Goal: Task Accomplishment & Management: Manage account settings

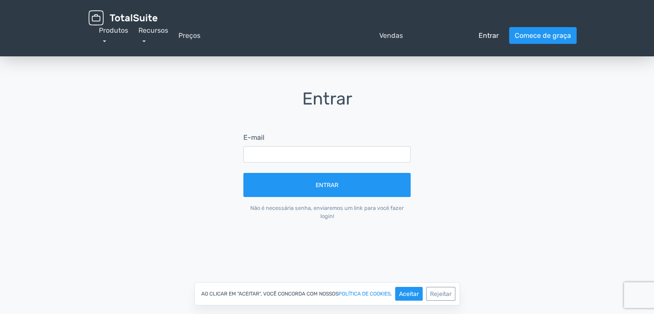
click at [486, 37] on font "Entrar" at bounding box center [489, 35] width 20 height 8
click at [492, 33] on font "Entrar" at bounding box center [489, 35] width 20 height 8
click at [292, 155] on input "text" at bounding box center [326, 154] width 167 height 16
paste input "[DOMAIN_NAME][EMAIL_ADDRESS][DOMAIN_NAME]"
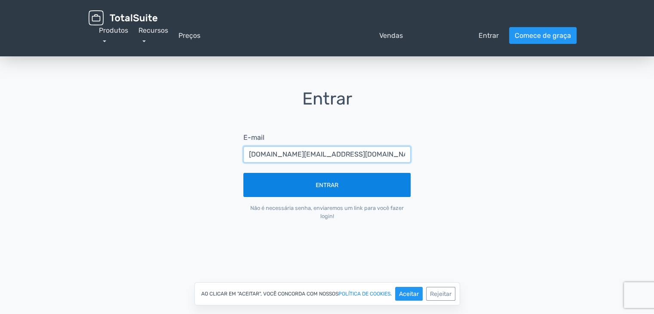
type input "[DOMAIN_NAME][EMAIL_ADDRESS][DOMAIN_NAME]"
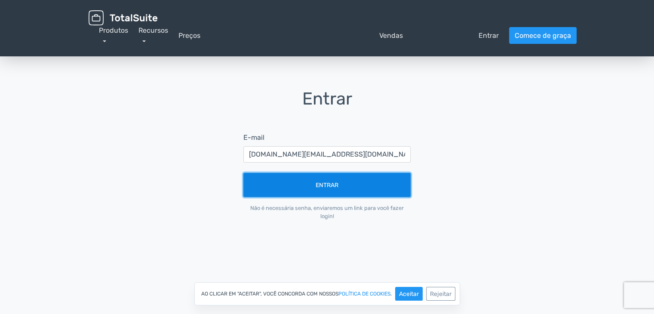
click at [333, 189] on button "Entrar" at bounding box center [326, 185] width 167 height 24
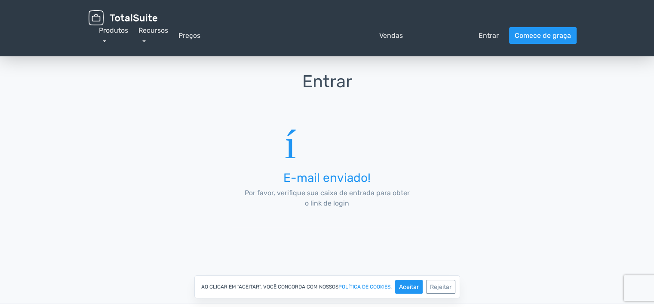
scroll to position [9, 0]
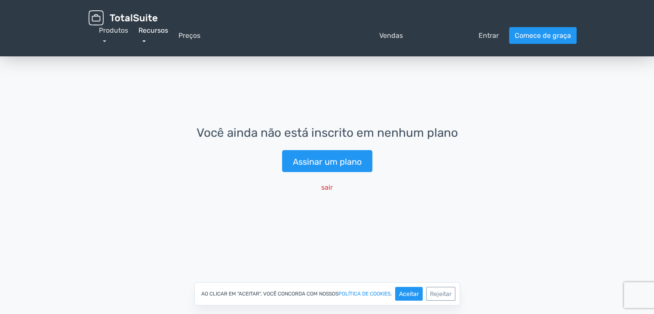
click at [143, 41] on link "Recursos" at bounding box center [154, 35] width 30 height 18
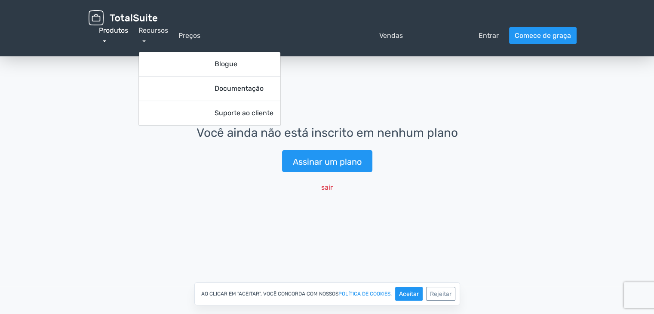
click at [103, 39] on link "Produtos" at bounding box center [113, 35] width 29 height 18
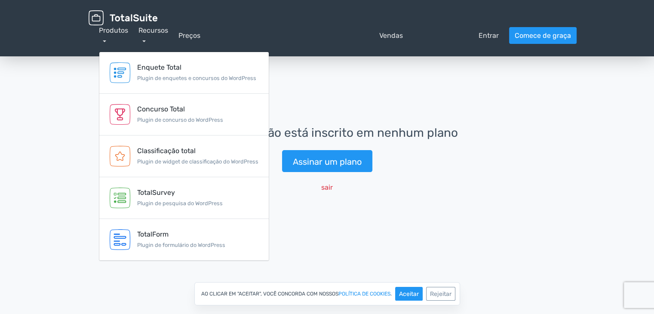
click at [283, 83] on div "Você ainda não está inscrito em nenhum plano Assinar um plano sair" at bounding box center [327, 160] width 654 height 251
